Goal: Information Seeking & Learning: Learn about a topic

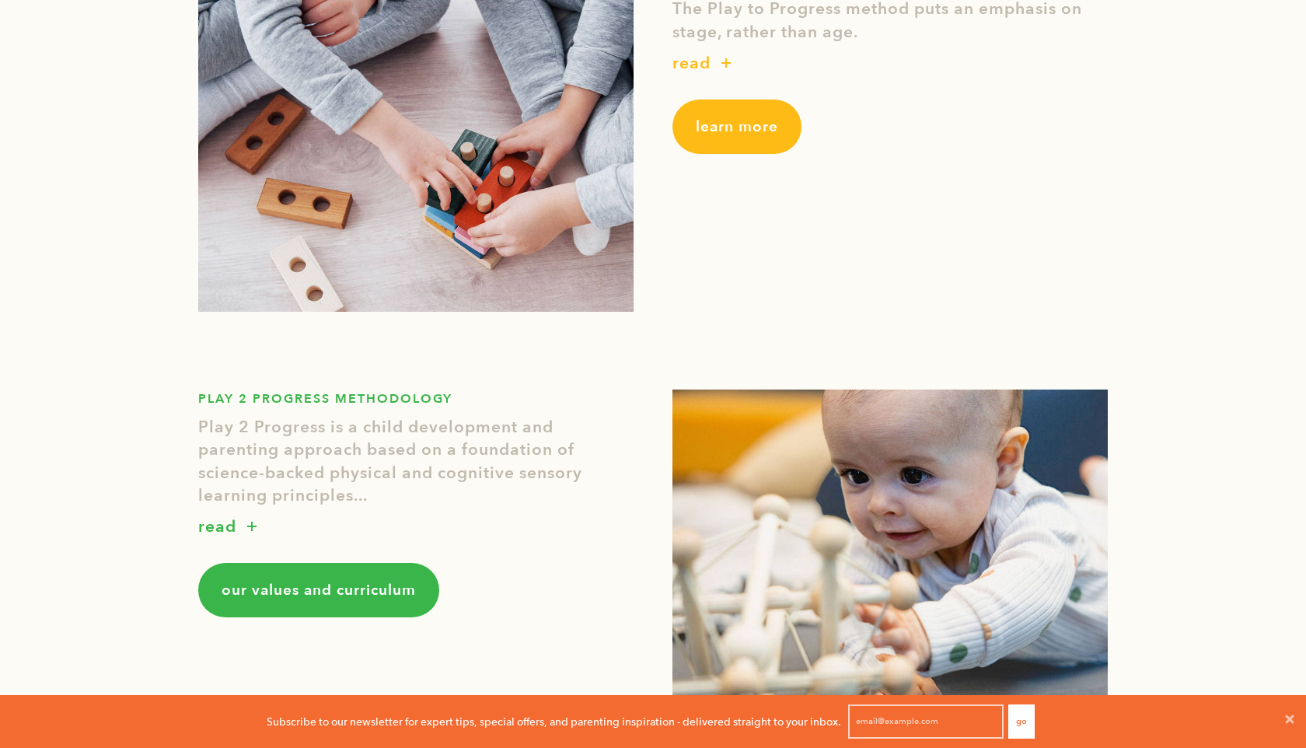
scroll to position [729, 0]
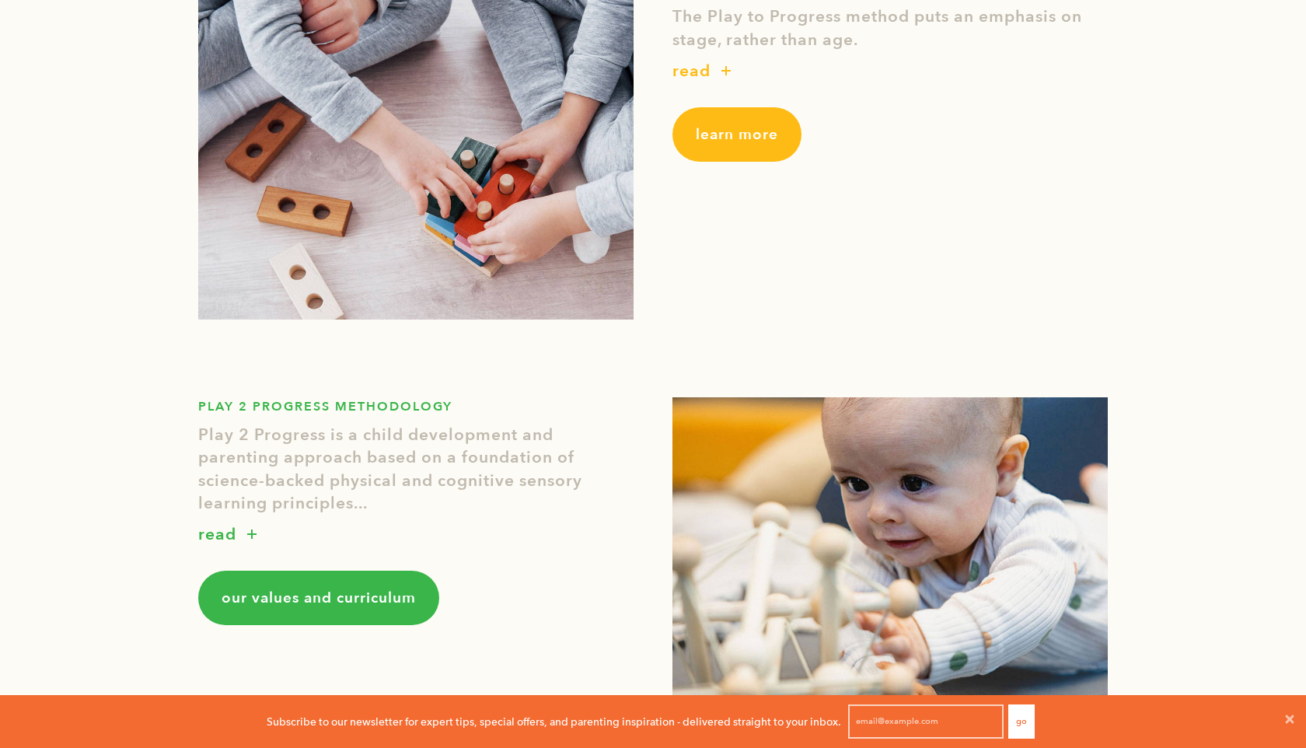
click at [730, 138] on span "learn more" at bounding box center [736, 134] width 82 height 20
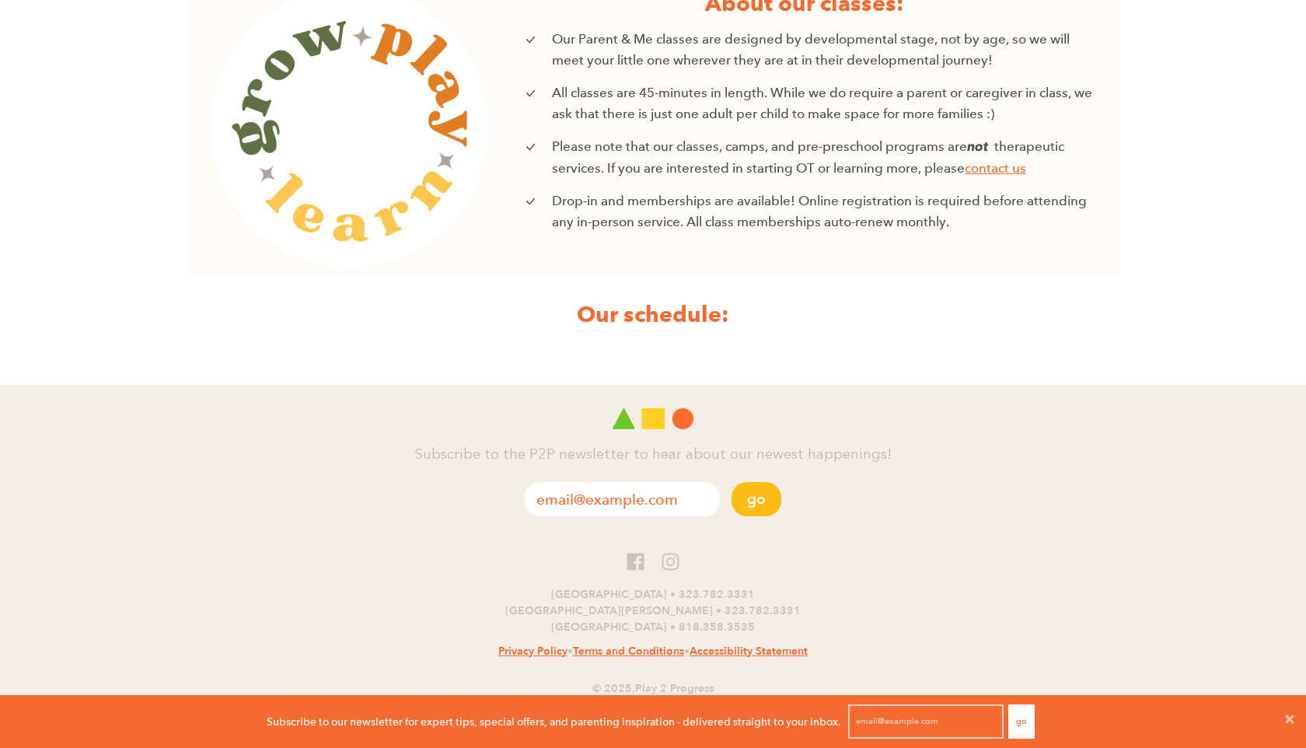
scroll to position [534, 0]
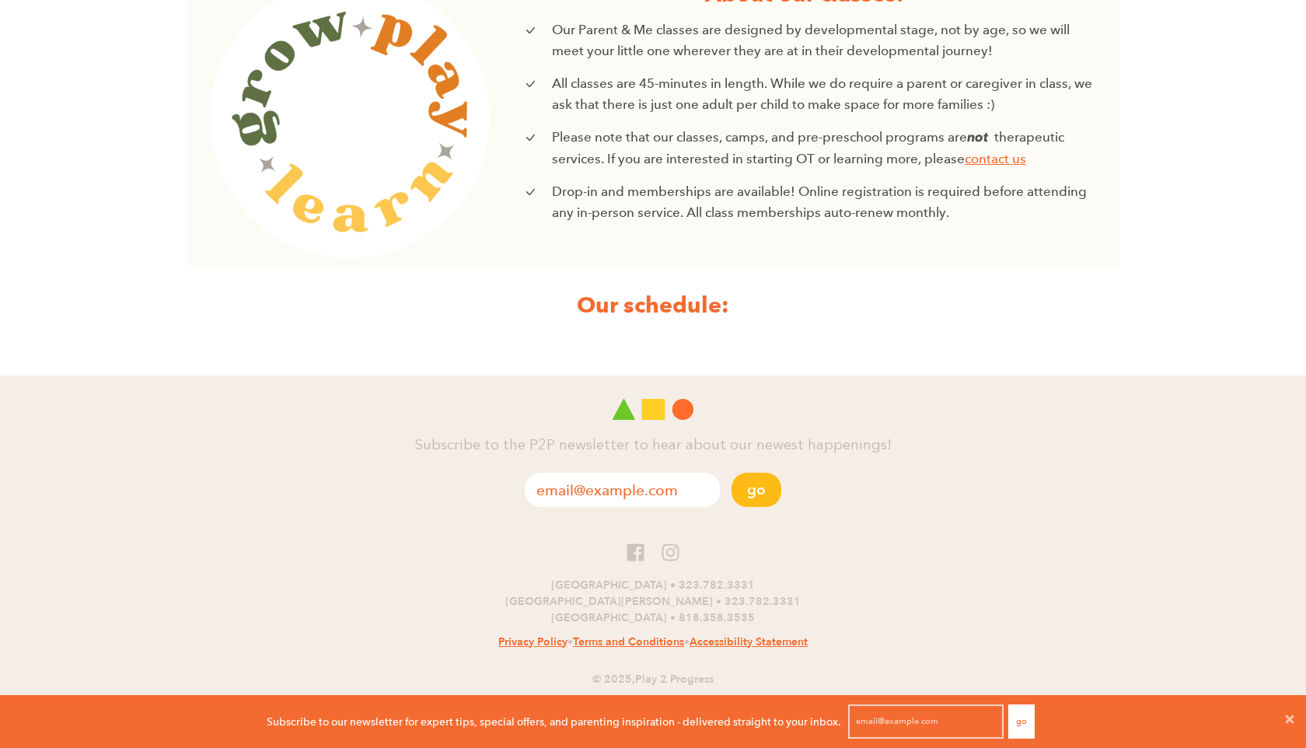
click at [557, 493] on input "email" at bounding box center [622, 489] width 195 height 34
click at [587, 487] on input "email" at bounding box center [622, 489] width 195 height 34
type input "laurabvilleot@gmail.com"
click at [753, 490] on button "Go" at bounding box center [756, 489] width 50 height 34
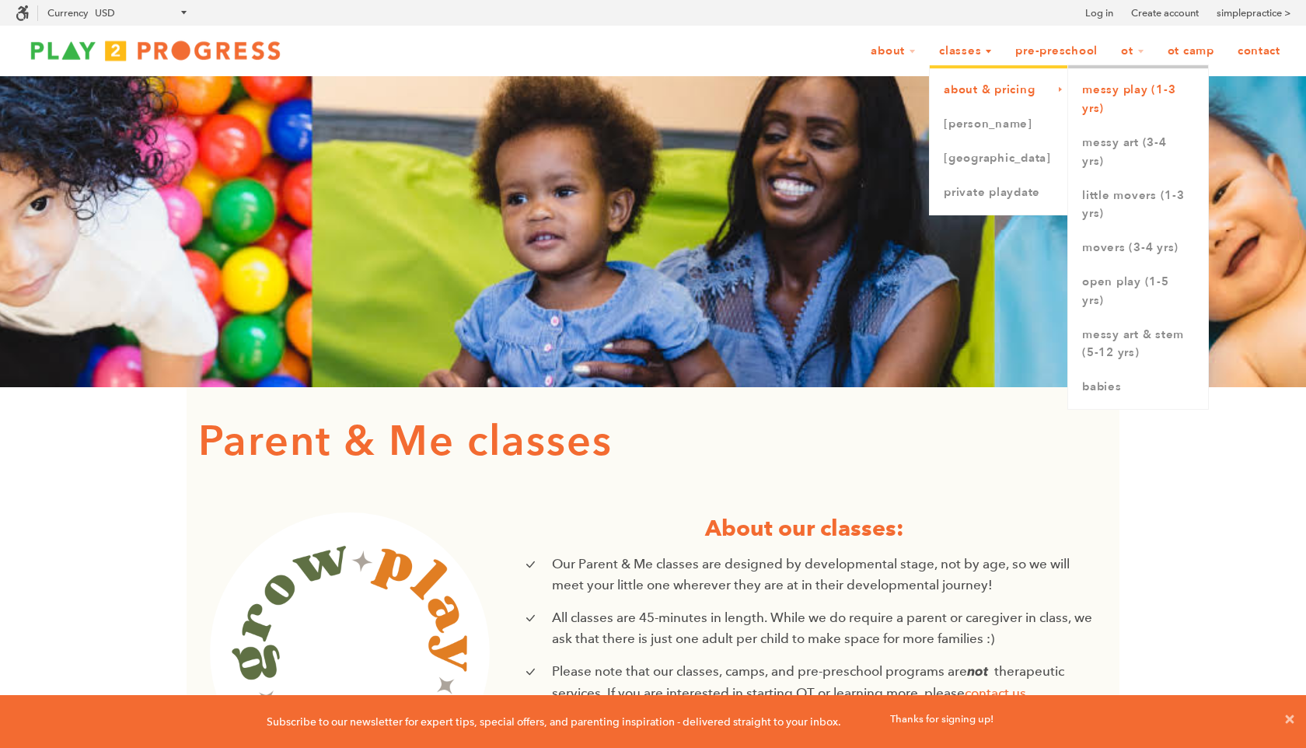
click at [1110, 89] on link "Messy Play (1-3 yrs)" at bounding box center [1138, 99] width 140 height 53
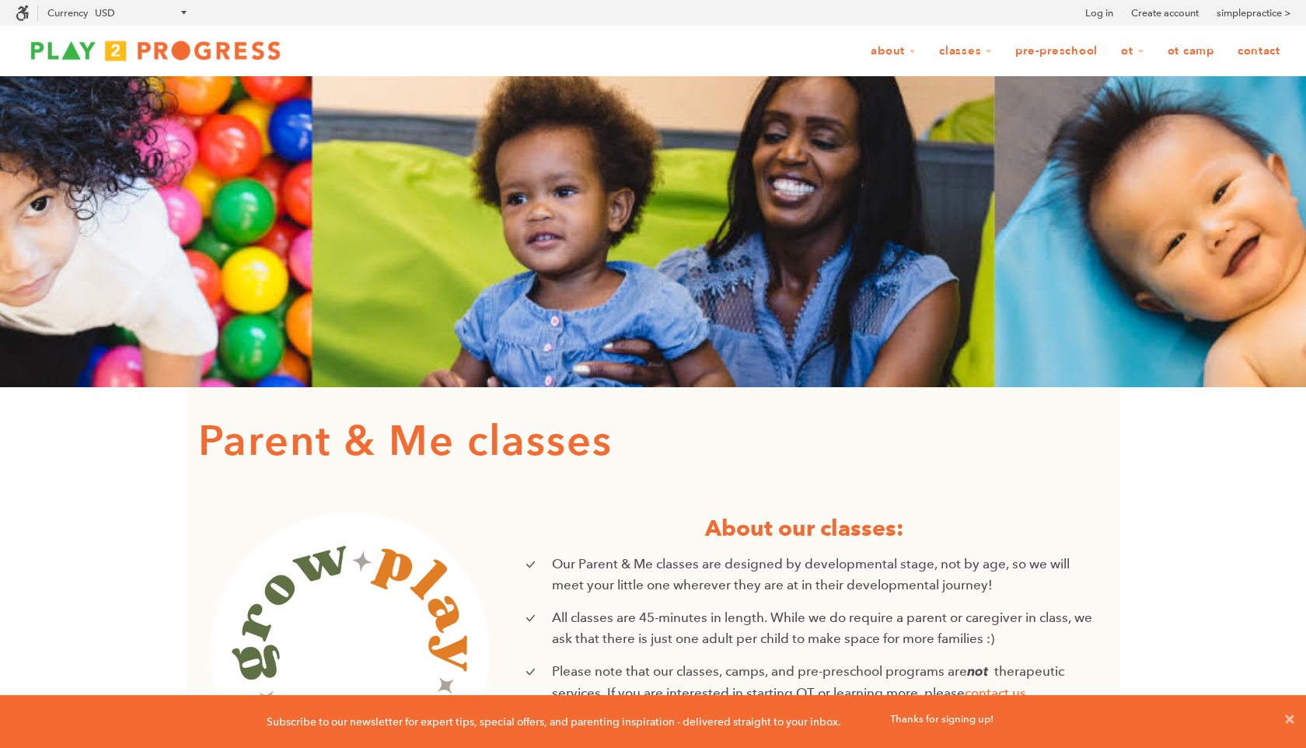
click at [197, 52] on img at bounding box center [156, 50] width 280 height 31
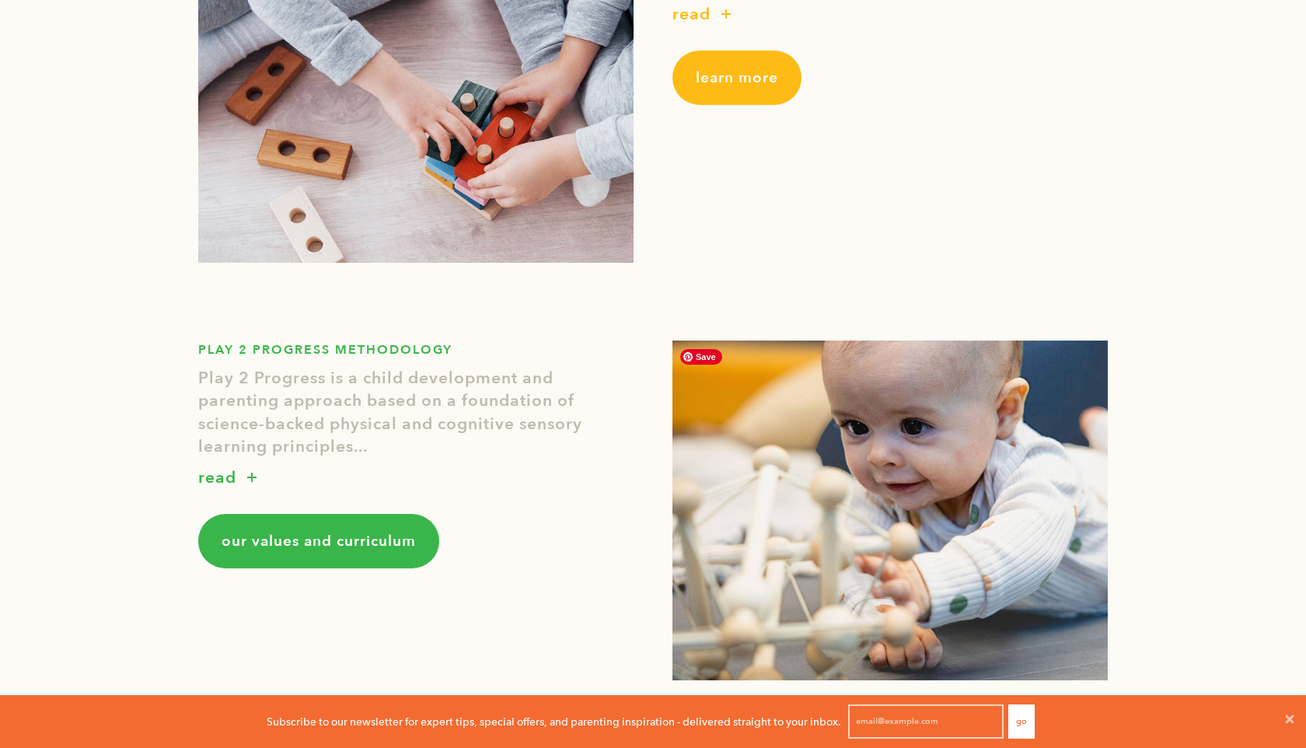
scroll to position [792, 0]
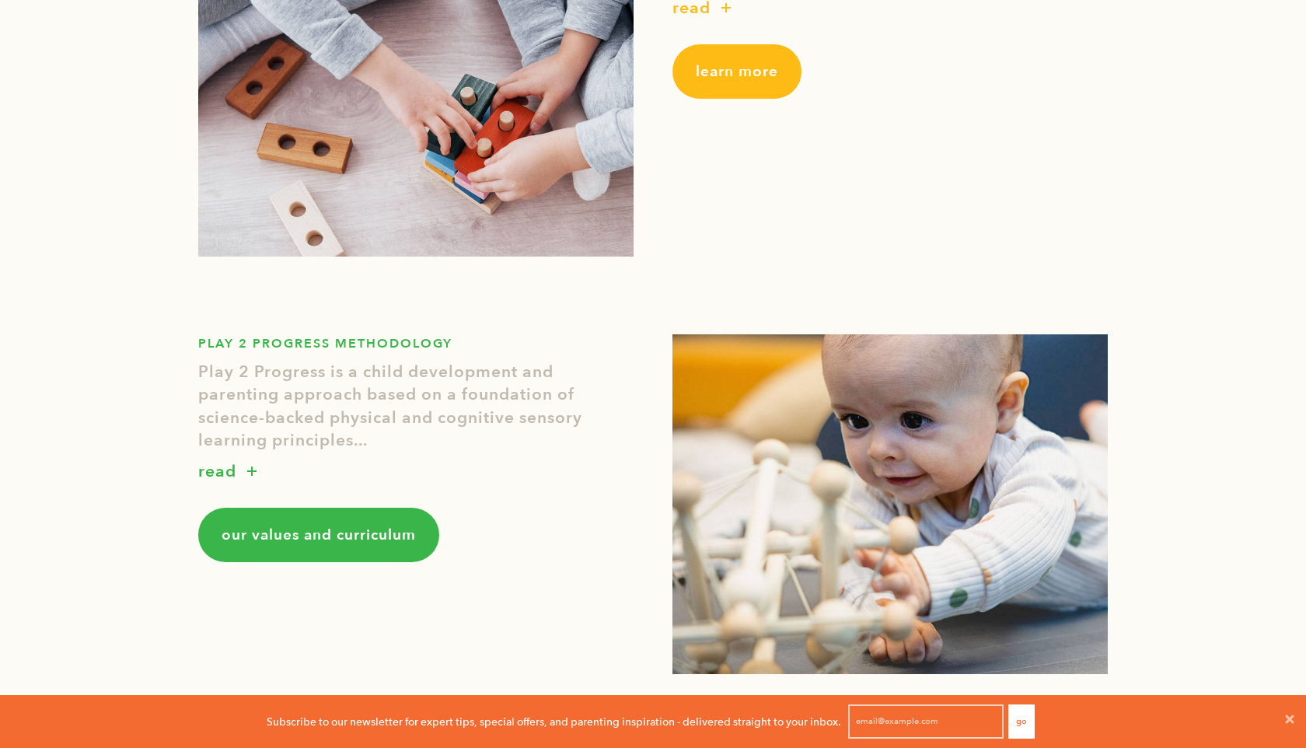
click at [357, 528] on span "our values and curriculum" at bounding box center [318, 535] width 194 height 20
click at [737, 71] on span "learn more" at bounding box center [736, 71] width 82 height 20
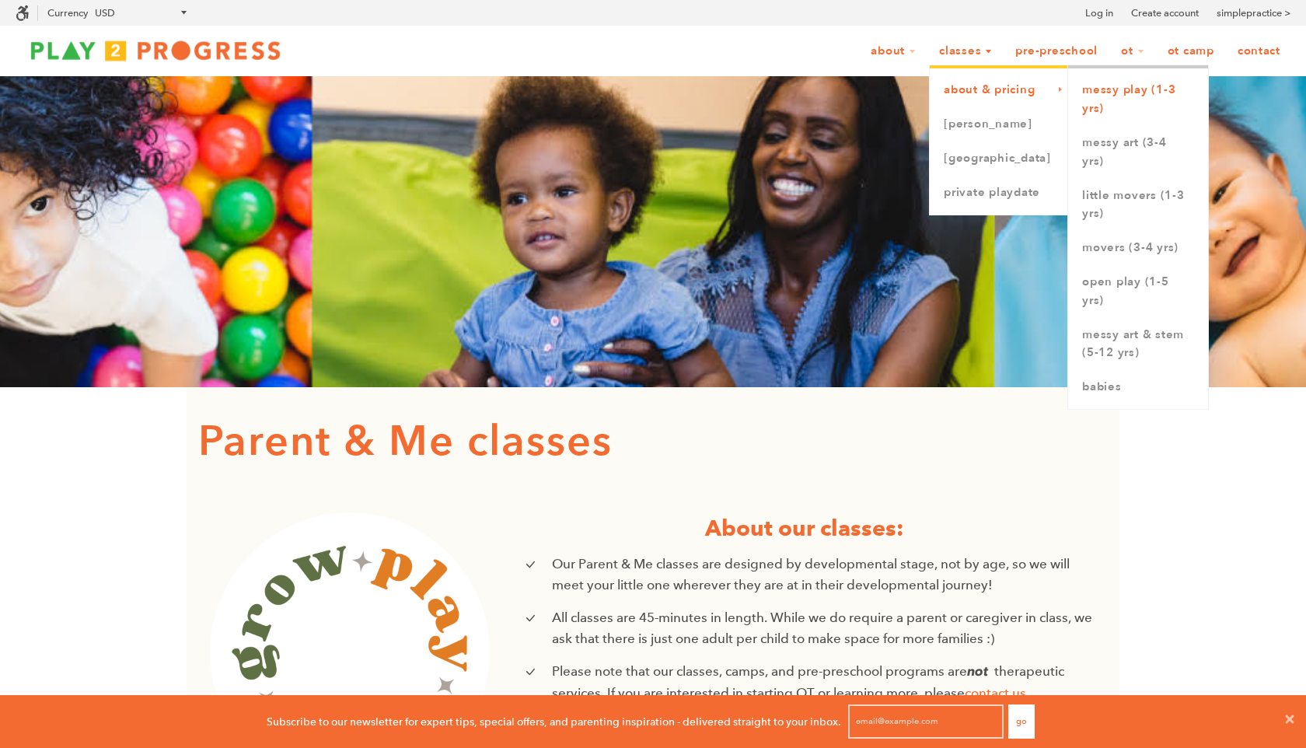
click at [1114, 93] on link "Messy Play (1-3 yrs)" at bounding box center [1138, 99] width 140 height 53
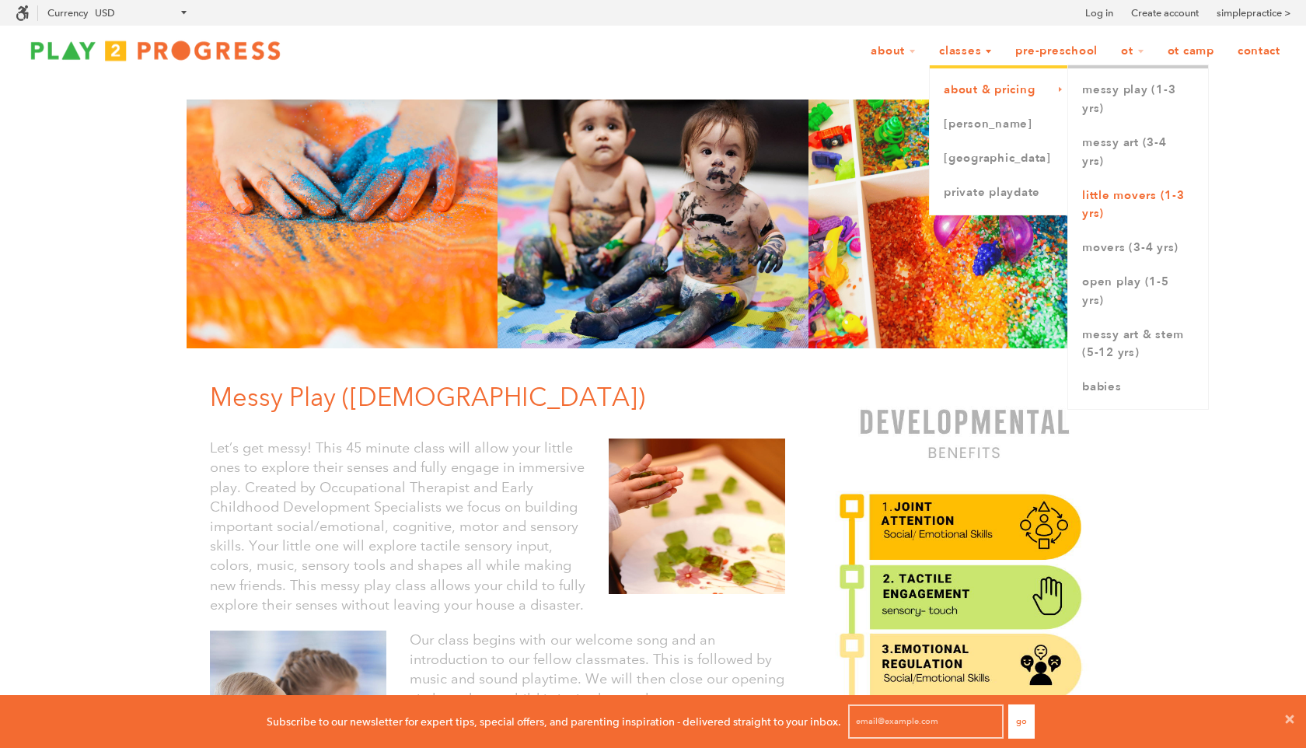
click at [1102, 193] on link "Little Movers (1-3 yrs)" at bounding box center [1138, 205] width 140 height 53
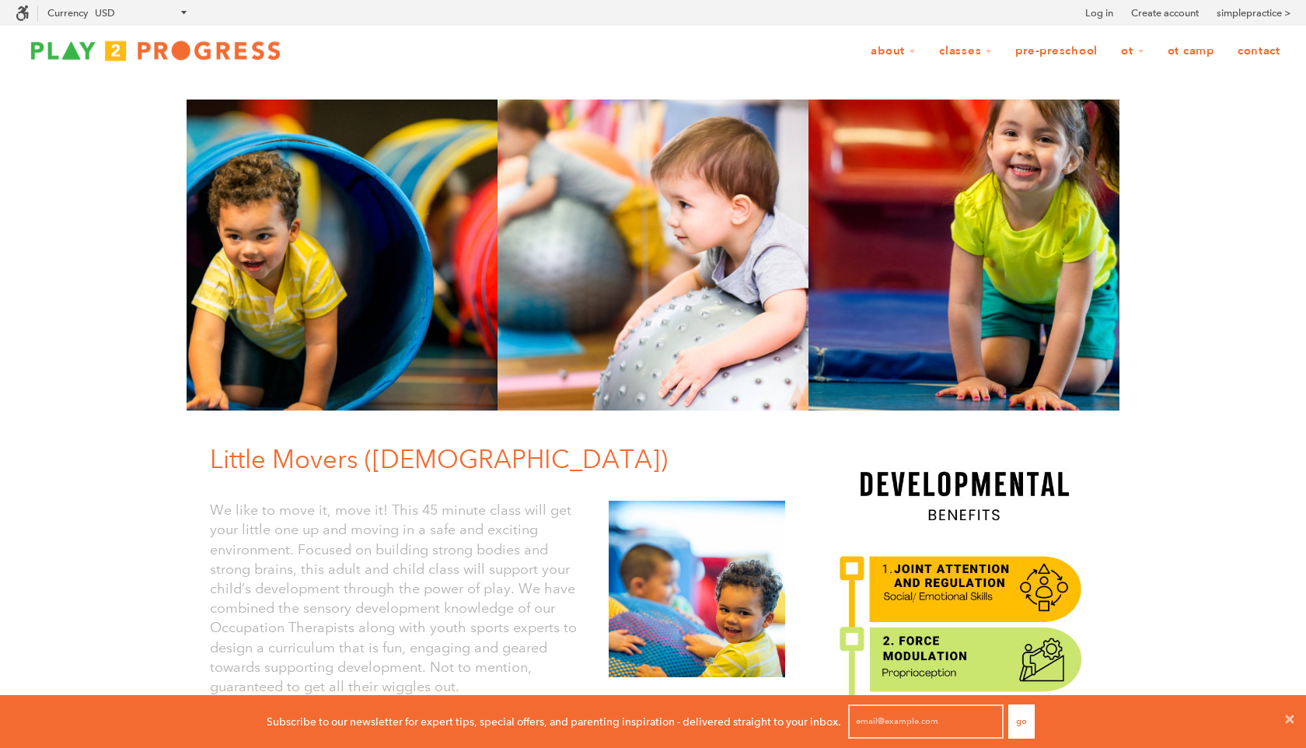
click at [1050, 52] on link "Pre-Preschool" at bounding box center [1056, 52] width 103 height 30
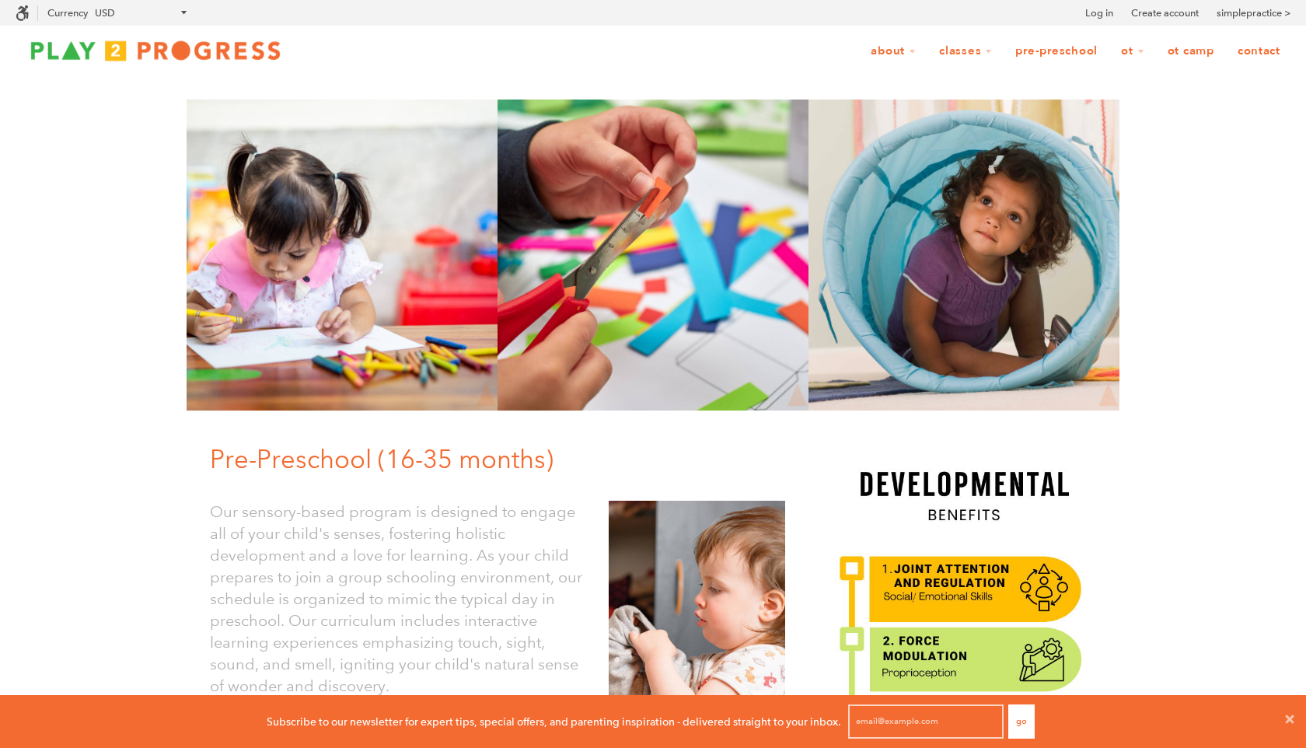
click at [156, 50] on img at bounding box center [156, 50] width 280 height 31
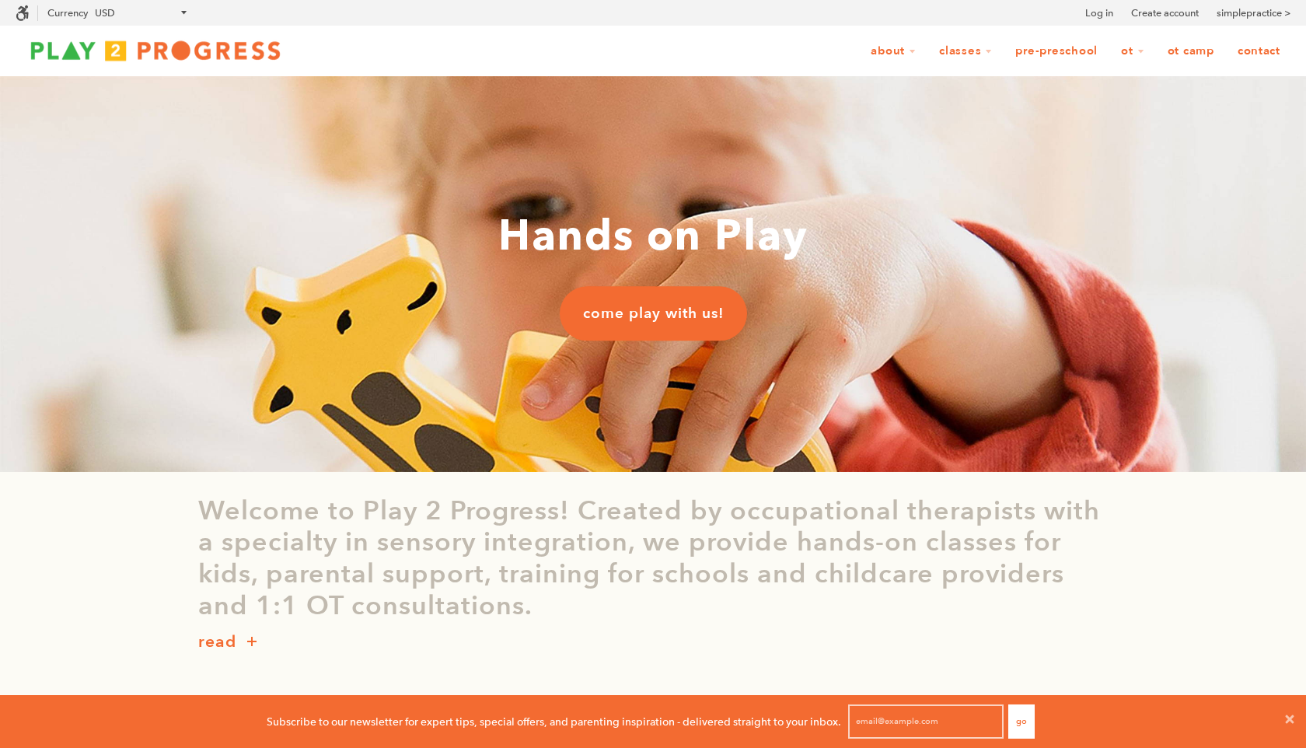
scroll to position [1, 1]
